Goal: Task Accomplishment & Management: Manage account settings

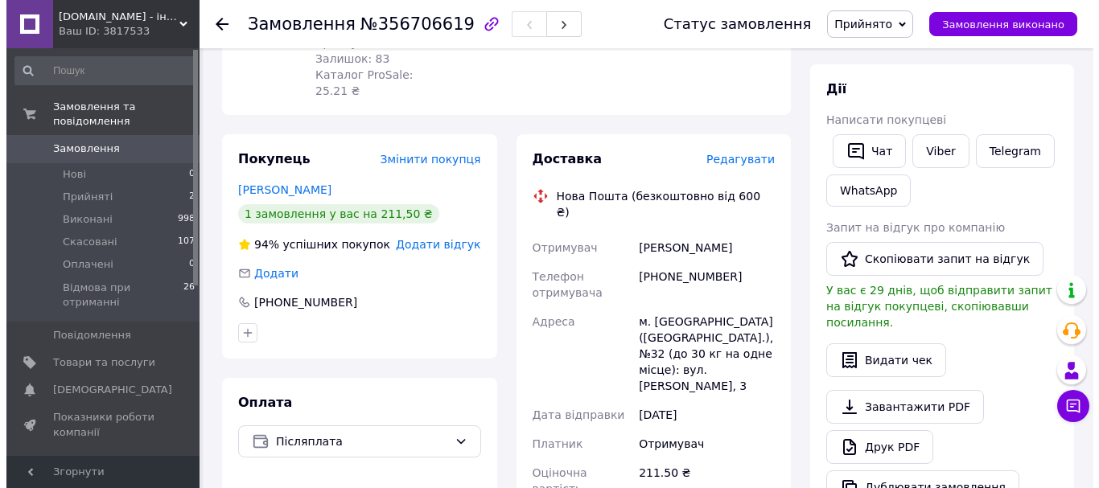
scroll to position [241, 0]
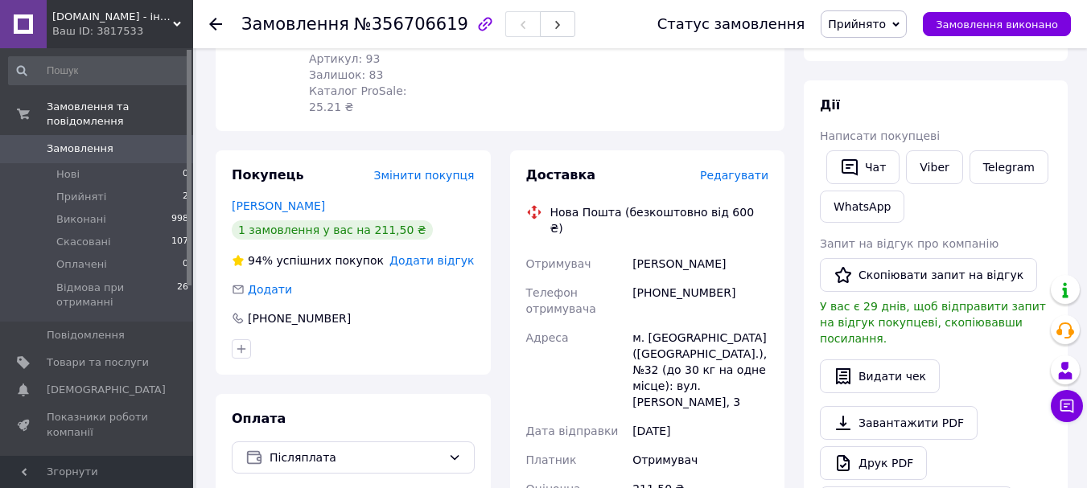
click at [734, 169] on span "Редагувати" at bounding box center [734, 175] width 68 height 13
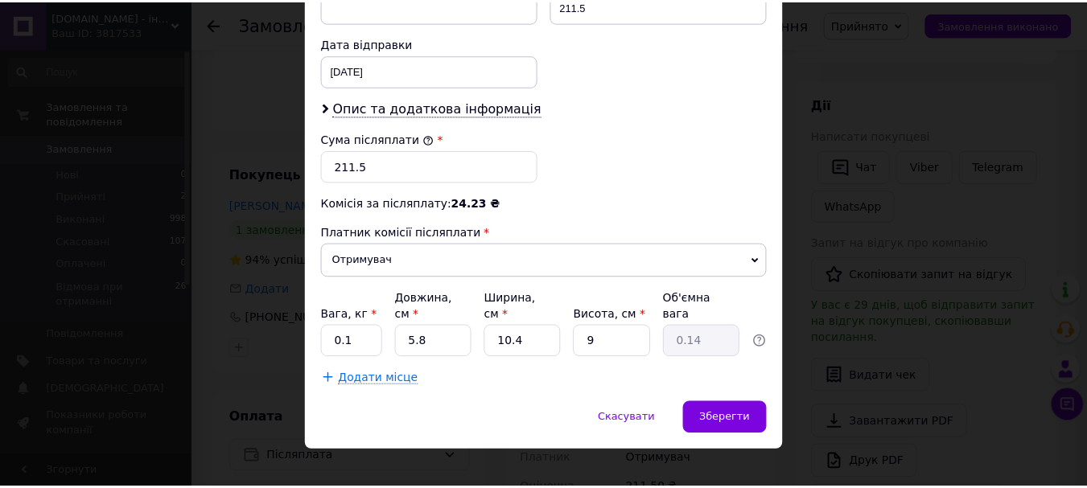
scroll to position [740, 0]
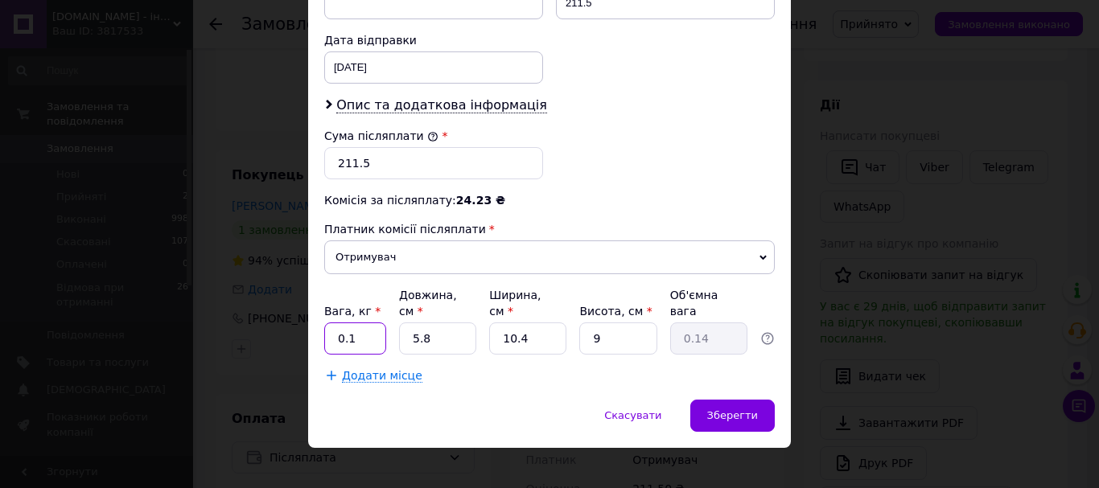
click at [369, 324] on input "0.1" at bounding box center [355, 339] width 62 height 32
type input "0.4"
type input "2"
type input "0.1"
type input "20"
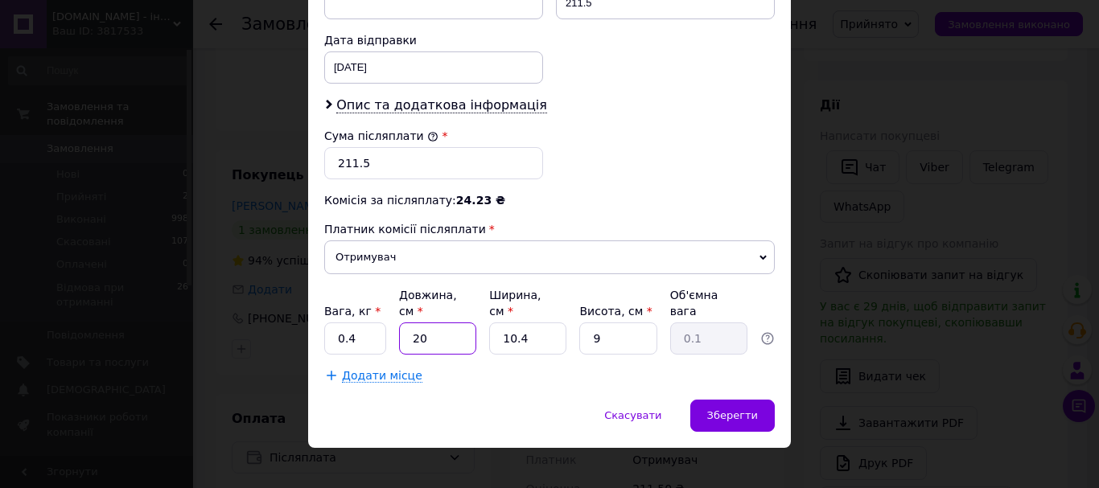
type input "0.47"
type input "20"
type input "1"
type input "0.1"
type input "12"
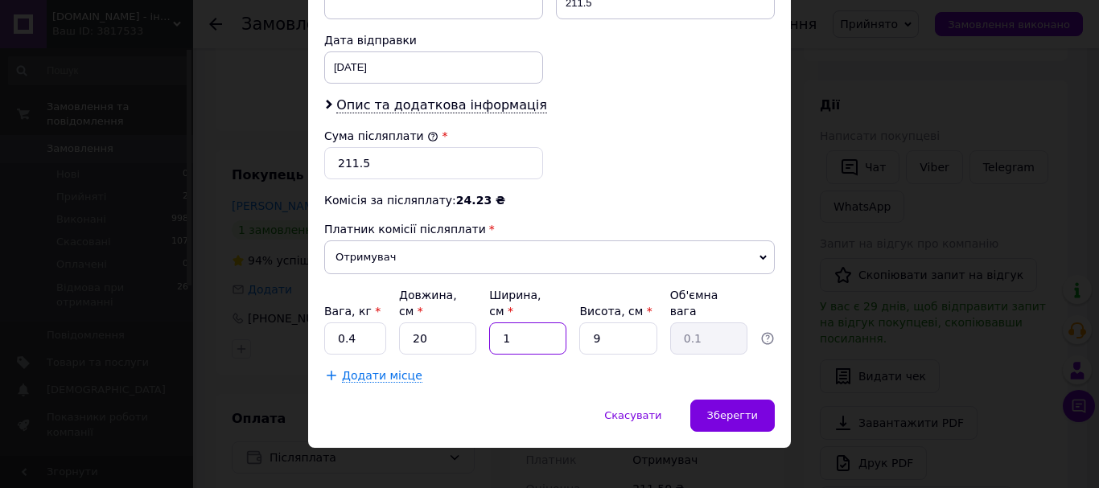
type input "0.54"
type input "12"
type input "1"
type input "0.1"
type input "10"
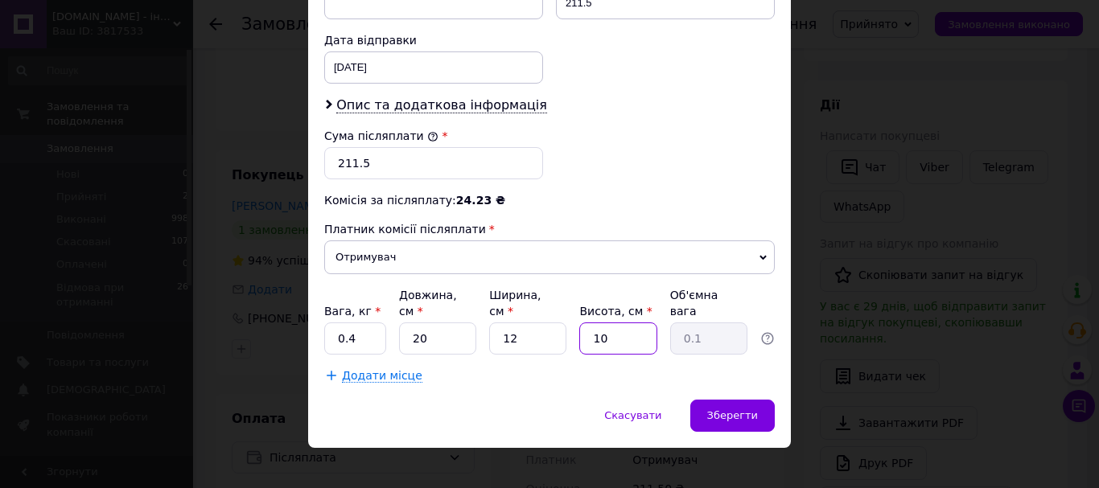
type input "0.6"
type input "10"
click at [734, 410] on span "Зберегти" at bounding box center [732, 416] width 51 height 12
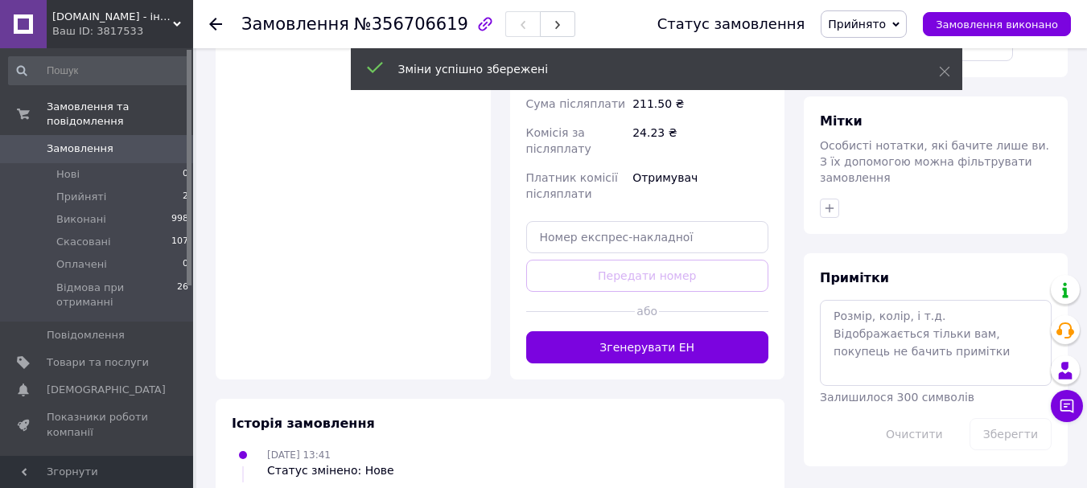
click at [622, 332] on button "Згенерувати ЕН" at bounding box center [647, 348] width 243 height 32
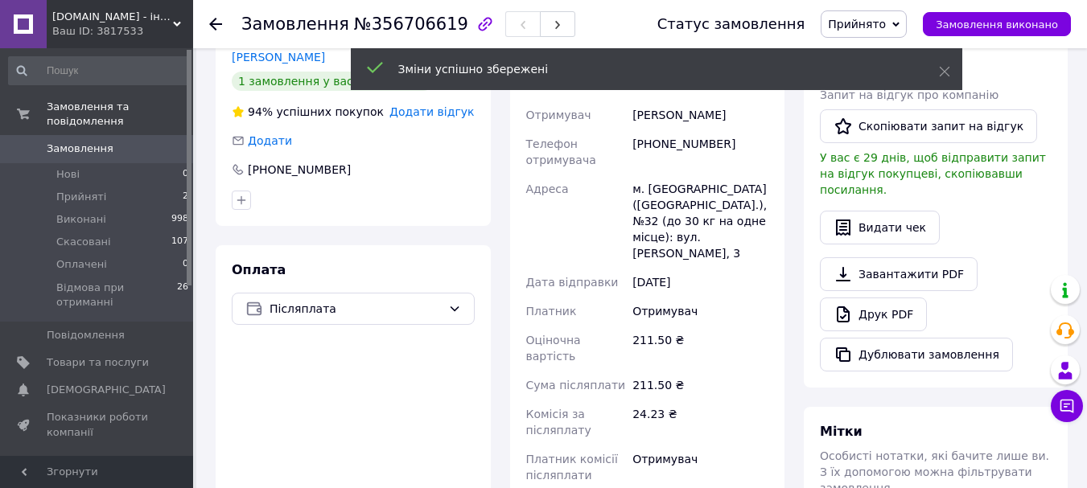
scroll to position [189, 0]
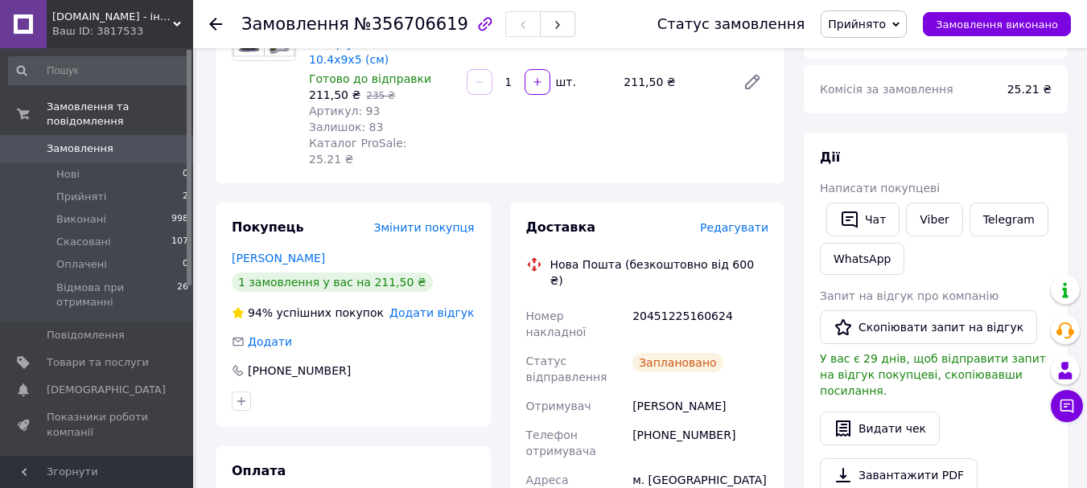
click at [650, 302] on div "20451225160624" at bounding box center [700, 324] width 142 height 45
copy div "20451225160624"
click at [393, 25] on span "№356706619" at bounding box center [411, 23] width 114 height 19
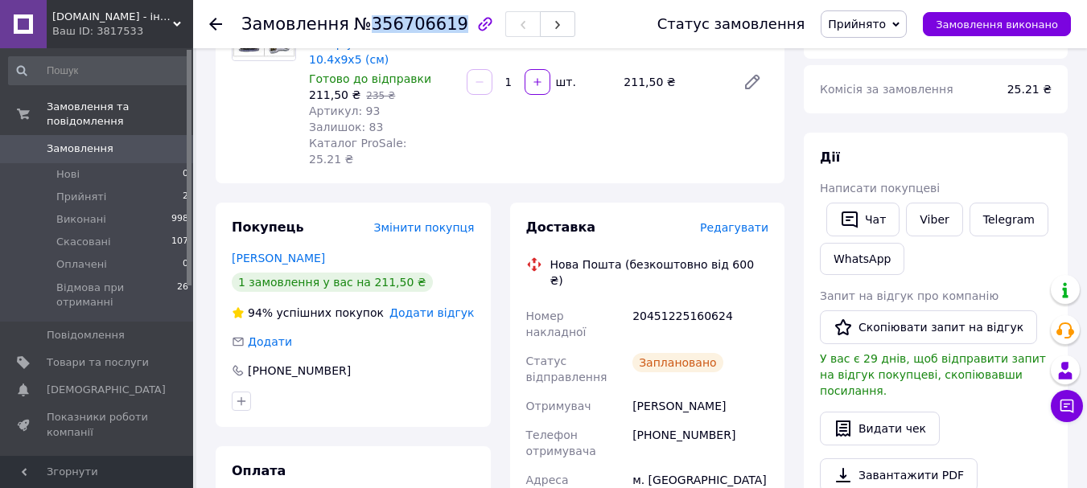
copy span "356706619"
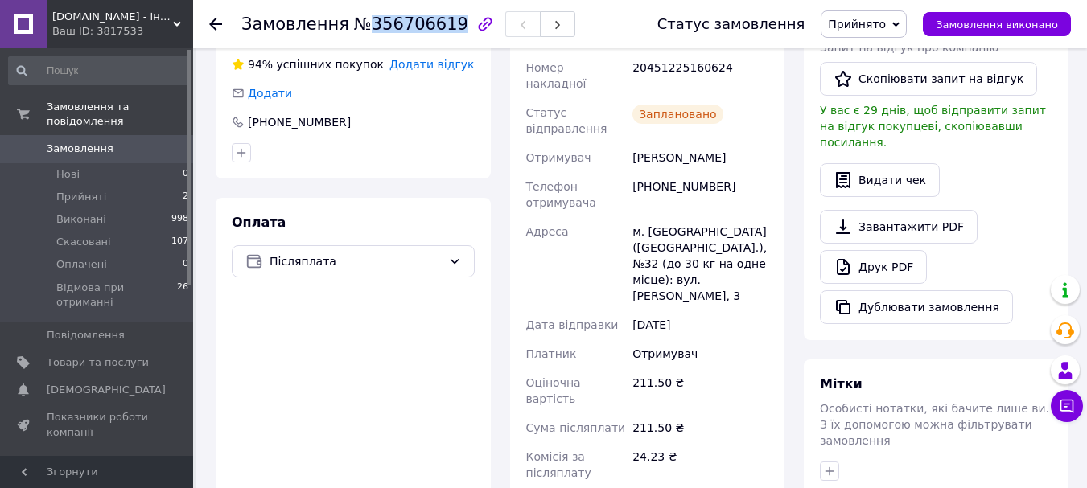
scroll to position [322, 0]
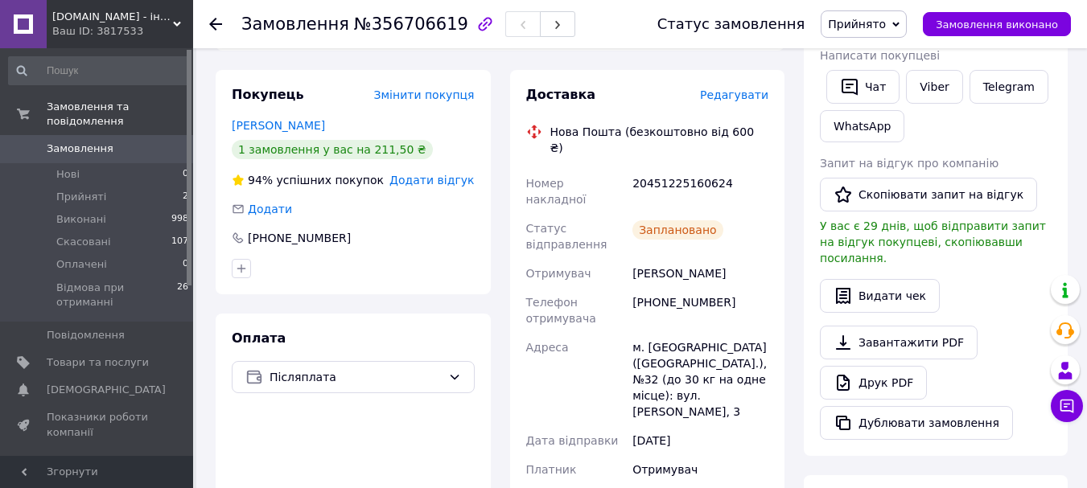
click at [678, 288] on div "+380682096247" at bounding box center [700, 310] width 142 height 45
copy div "380682096247"
click at [682, 169] on div "20451225160624" at bounding box center [700, 191] width 142 height 45
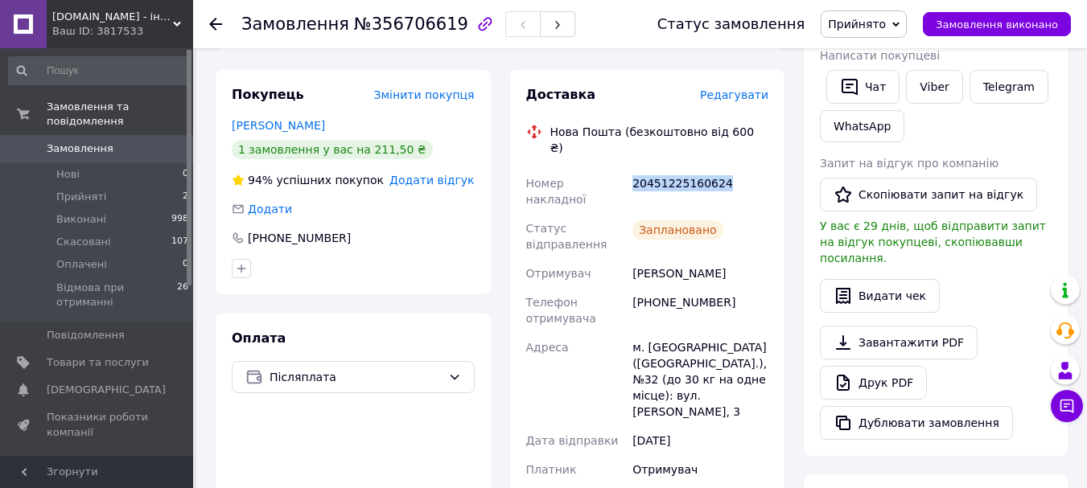
copy div "20451225160624"
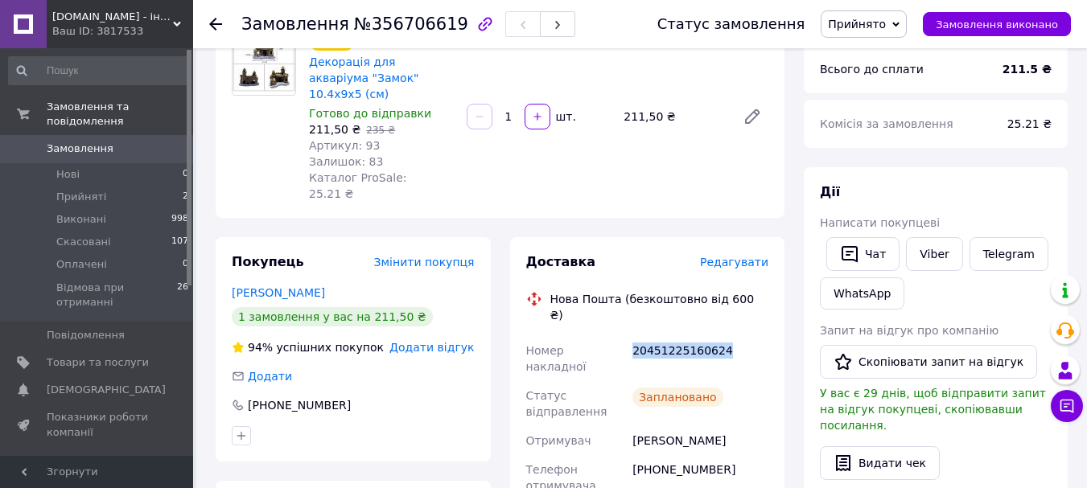
scroll to position [0, 0]
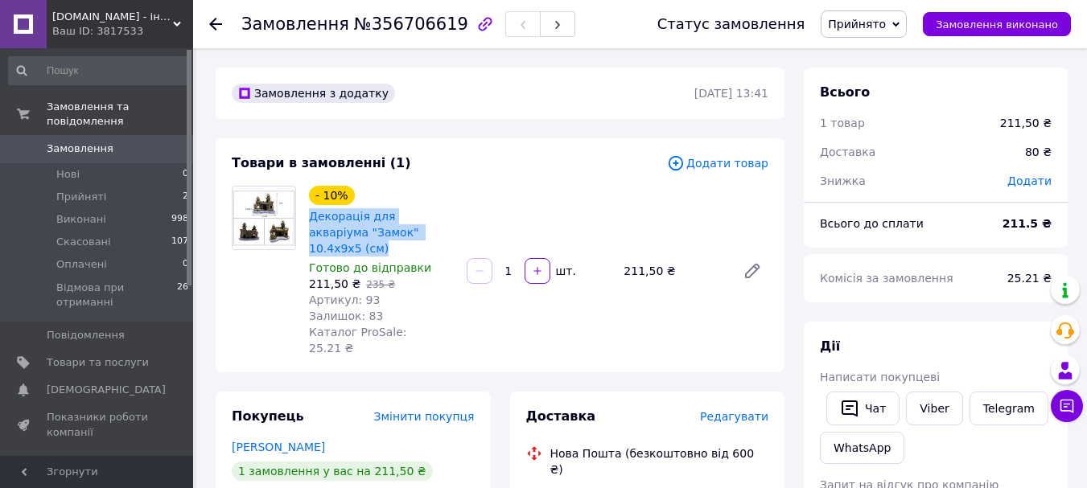
drag, startPoint x: 430, startPoint y: 232, endPoint x: 305, endPoint y: 218, distance: 125.5
click at [305, 218] on div "- 10% Декорація для акваріума "Замок" 10.4х9х5 (см) Готово до відправки 211,50 …" at bounding box center [382, 271] width 158 height 177
copy link "Декорація для акваріума "Замок" 10.4х9х5 (см)"
